Goal: Task Accomplishment & Management: Manage account settings

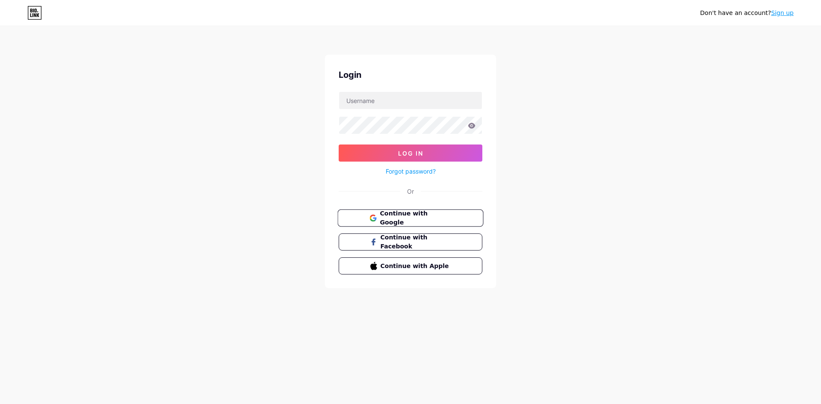
click at [381, 221] on span "Continue with Google" at bounding box center [415, 218] width 71 height 18
